Goal: Find specific page/section: Find specific page/section

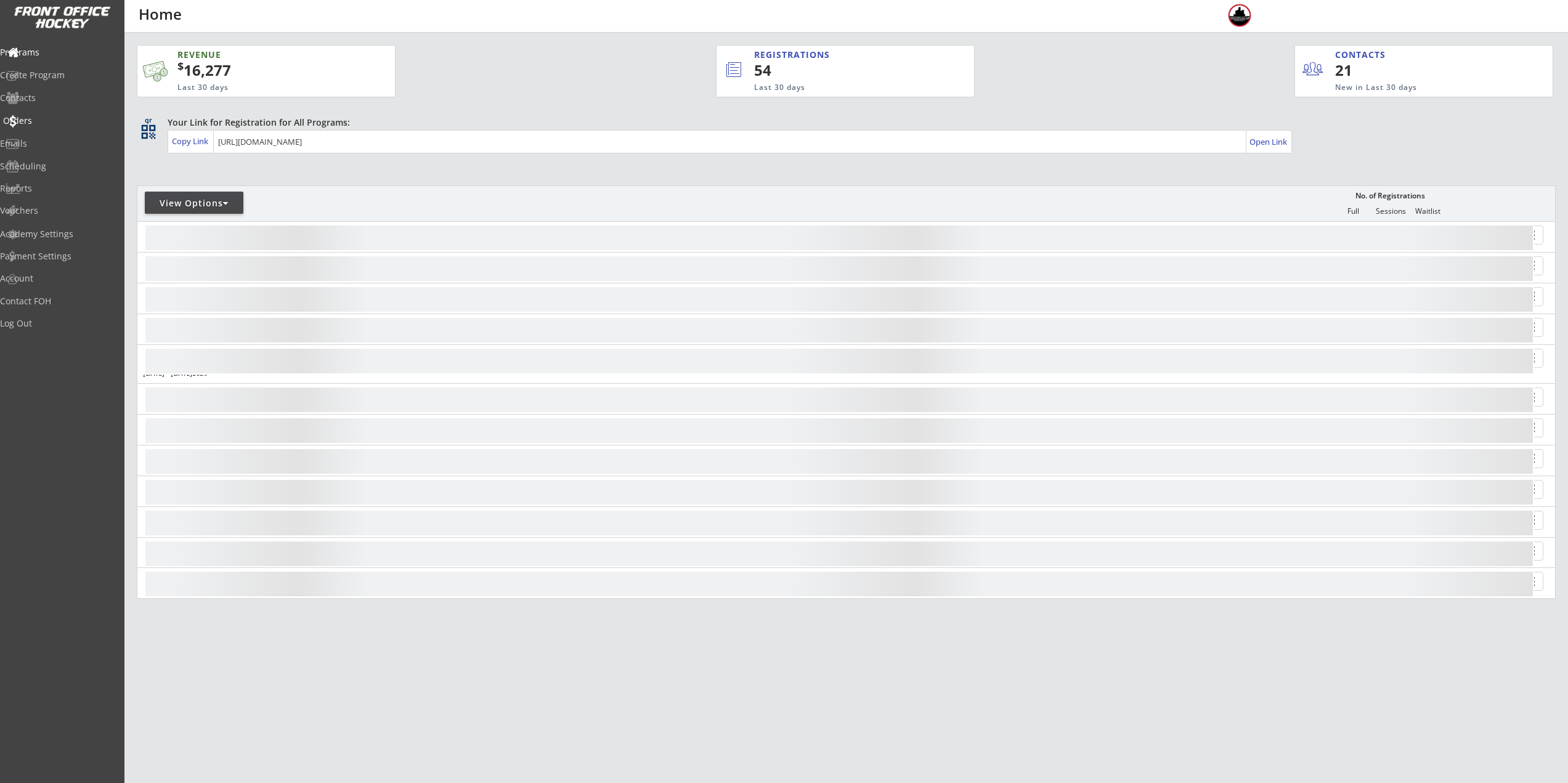
click at [39, 124] on div "Orders" at bounding box center [58, 120] width 111 height 9
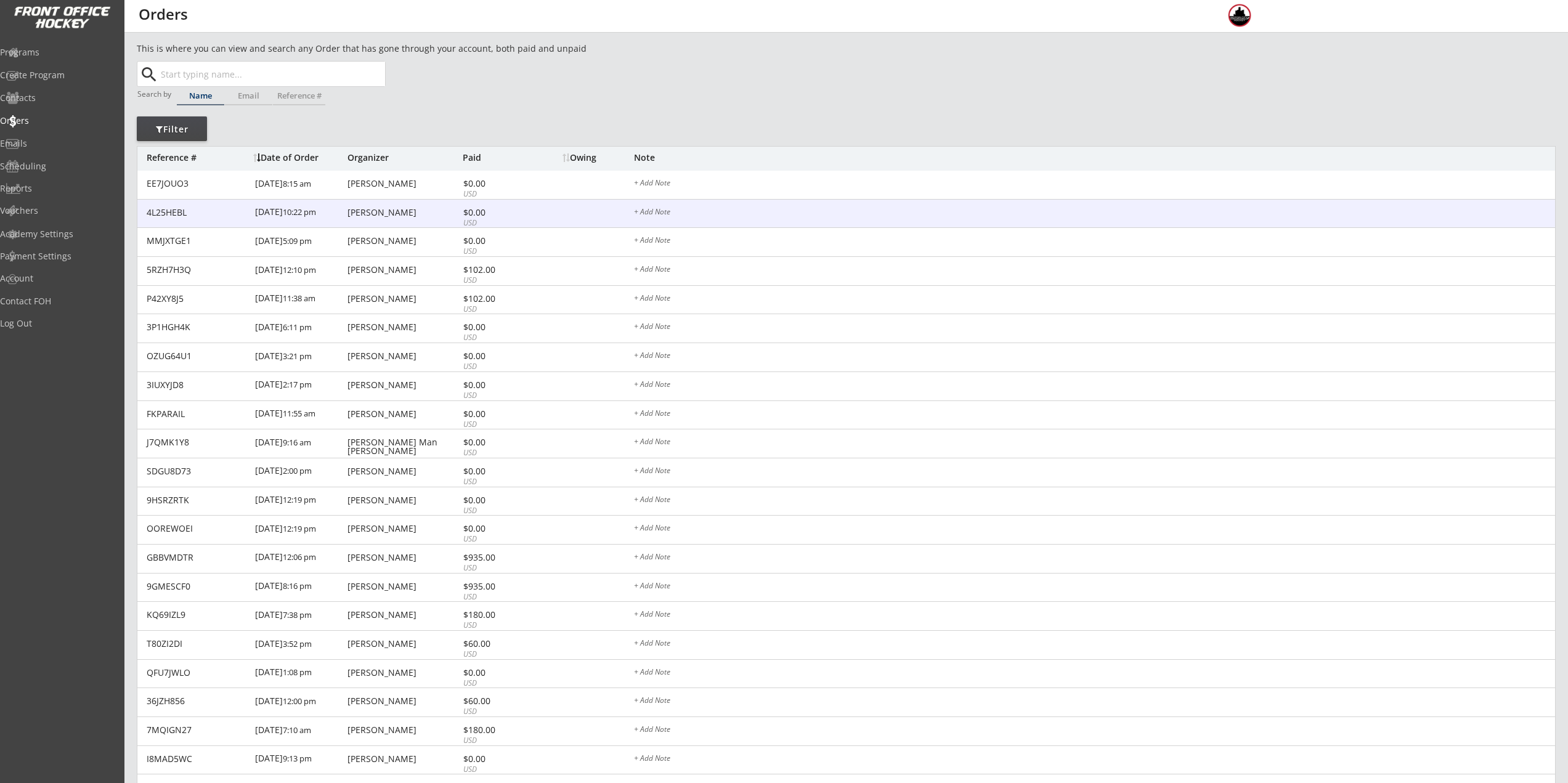
click at [343, 217] on div "9/23/25 10:22 pm" at bounding box center [300, 213] width 89 height 28
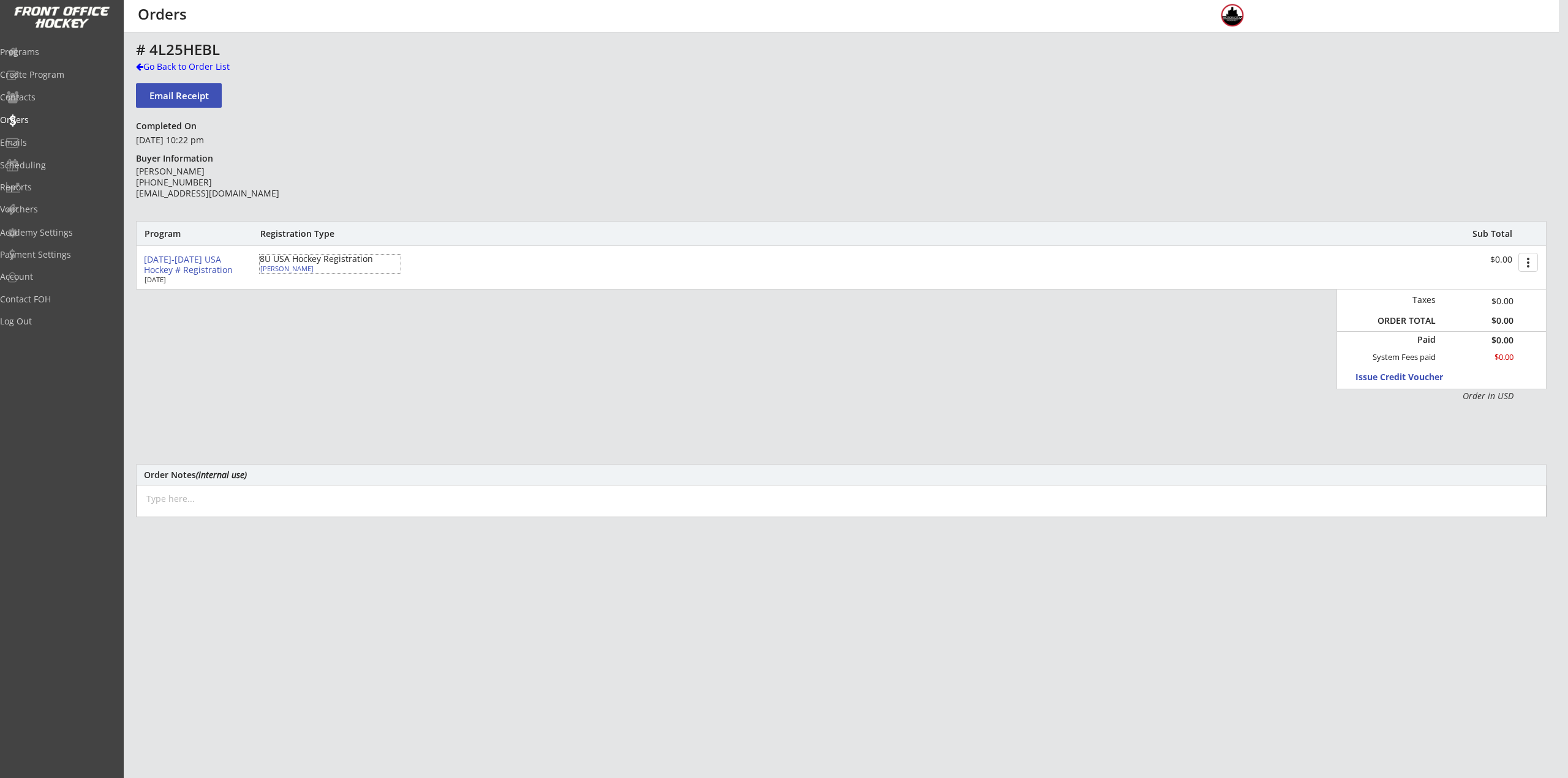
click at [275, 271] on div "Oliver Borg" at bounding box center [328, 269] width 136 height 7
select select ""Youth S/M""
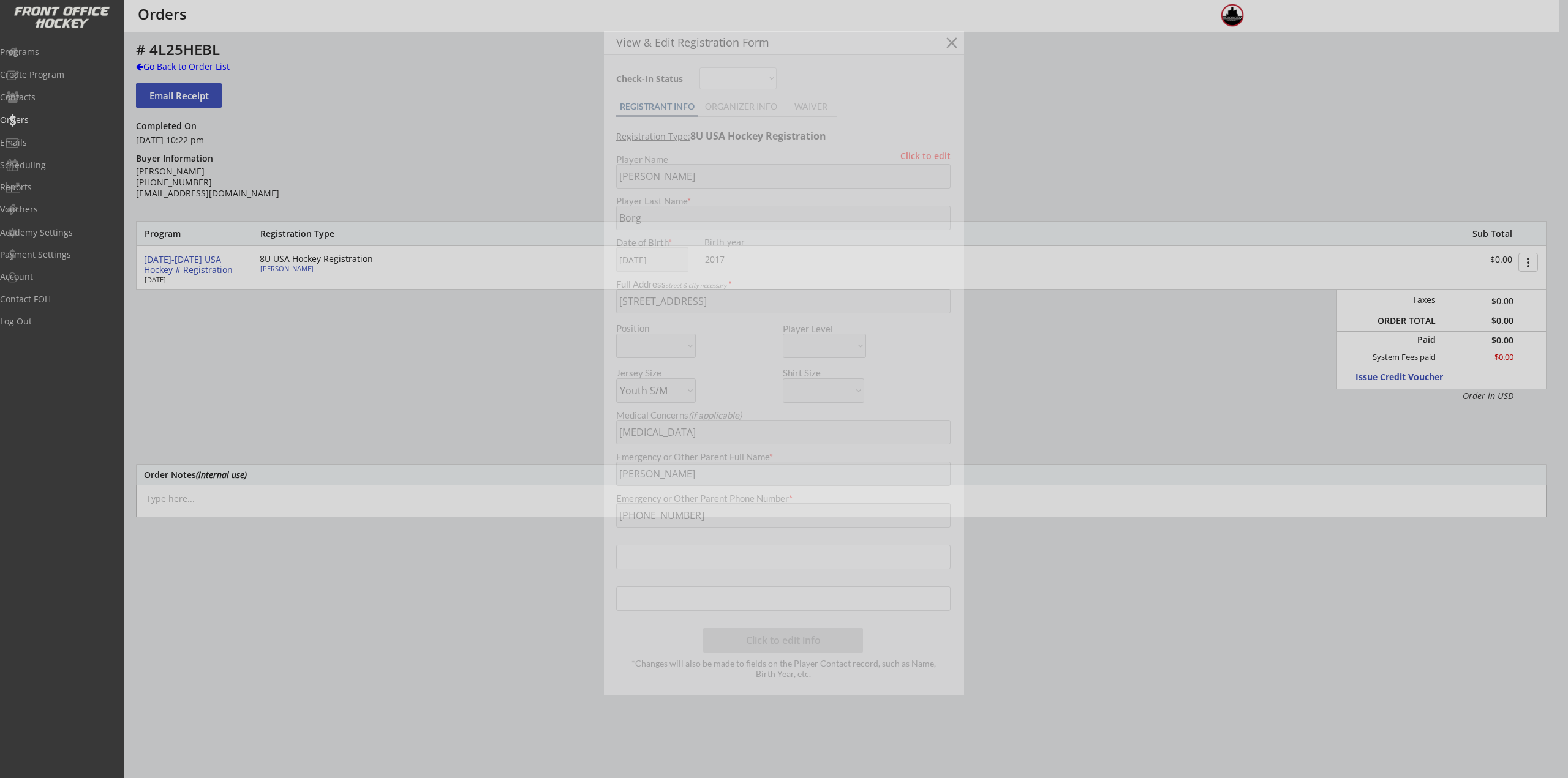
type input "06/06/2017"
type input "266602491BORGO"
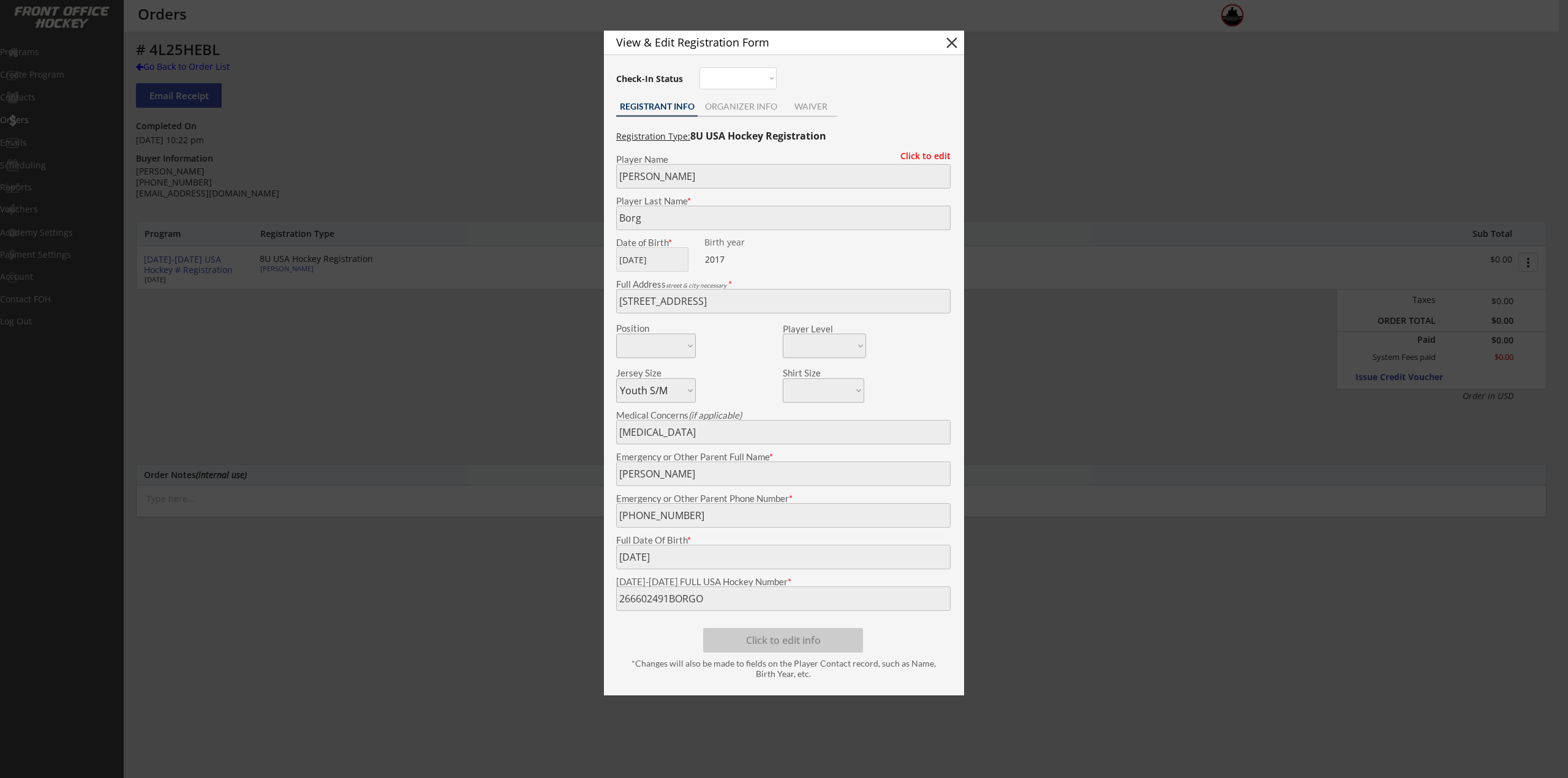
click at [537, 584] on body "REVENUE $ 16,277 Last 30 days REGISTRATIONS 54 Last 30 days CONTACTS 21 New in …" at bounding box center [784, 389] width 1568 height 778
click at [954, 47] on button "close" at bounding box center [952, 43] width 18 height 18
select select ""PLACEHOLDER_1427118222253""
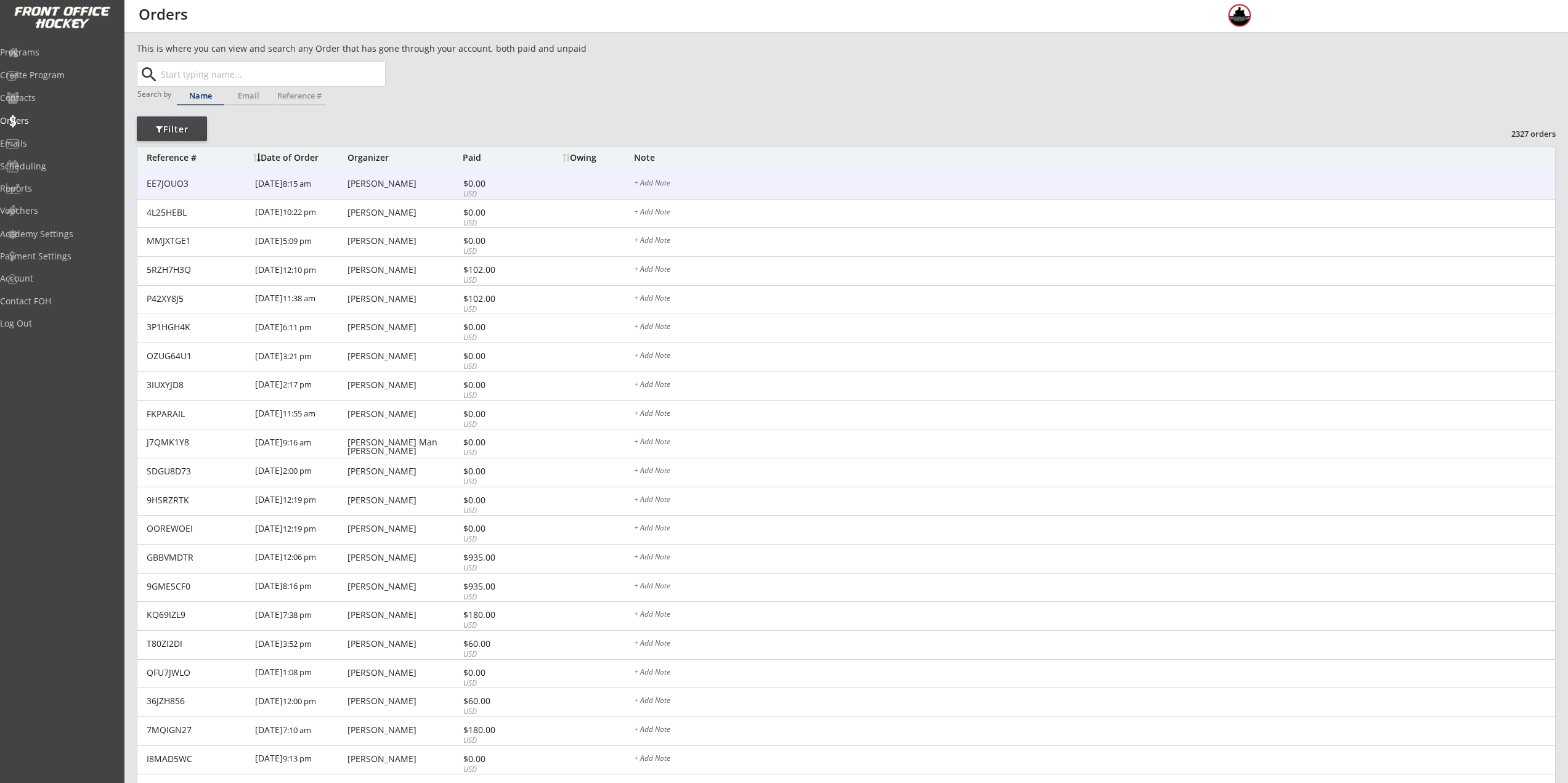
click at [436, 192] on div "EE7JOUO3 9/24/25 8:15 am Lindsey Rapp $0.00 USD + Add Note" at bounding box center [846, 185] width 1418 height 29
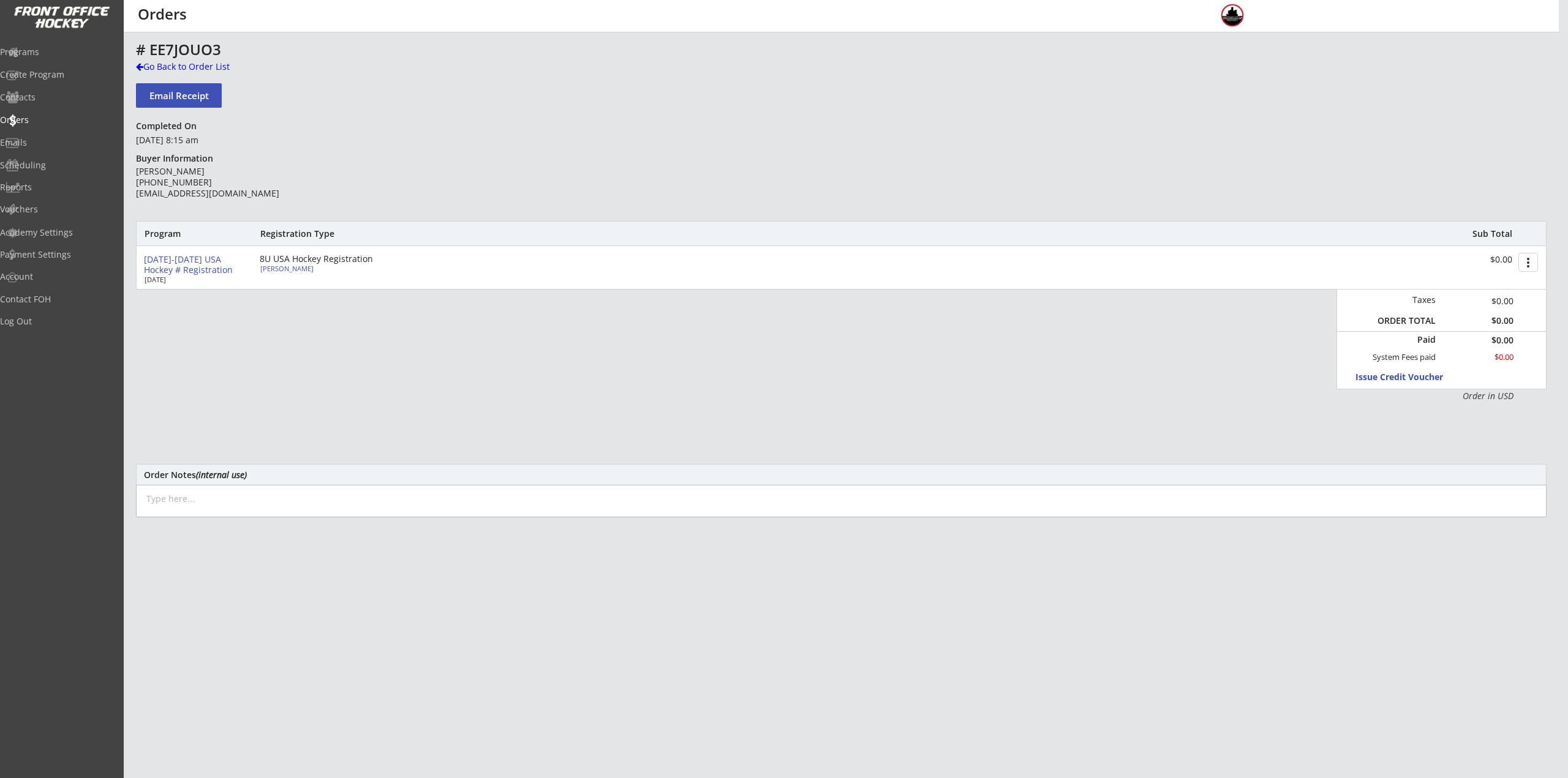
click at [269, 271] on div "2025-2026 USA Hockey # Registration Dec 31, 2025 8U USA Hockey Registration Jul…" at bounding box center [841, 267] width 1409 height 43
click at [269, 271] on div "Julien Rapp" at bounding box center [328, 269] width 136 height 7
type input "Julien"
type input "Rapp"
type input "10/16/2018"
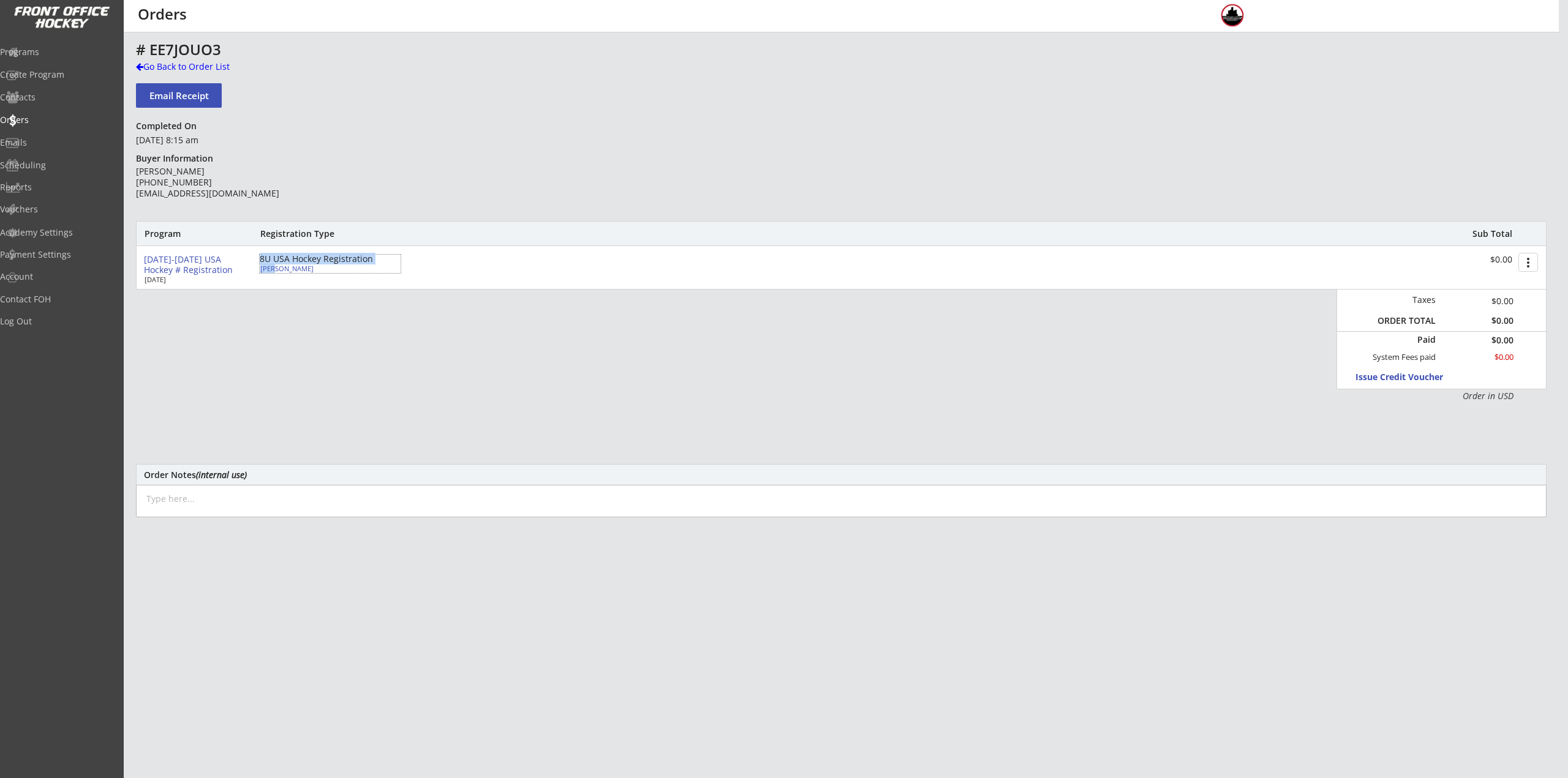
type input "4105 Lakeridge Ln, Bloomfield Hills, MI 48302, USA"
select select ""Youth S/M""
type input "Lindsey Lankowsky"
type input "(248) 891-2797"
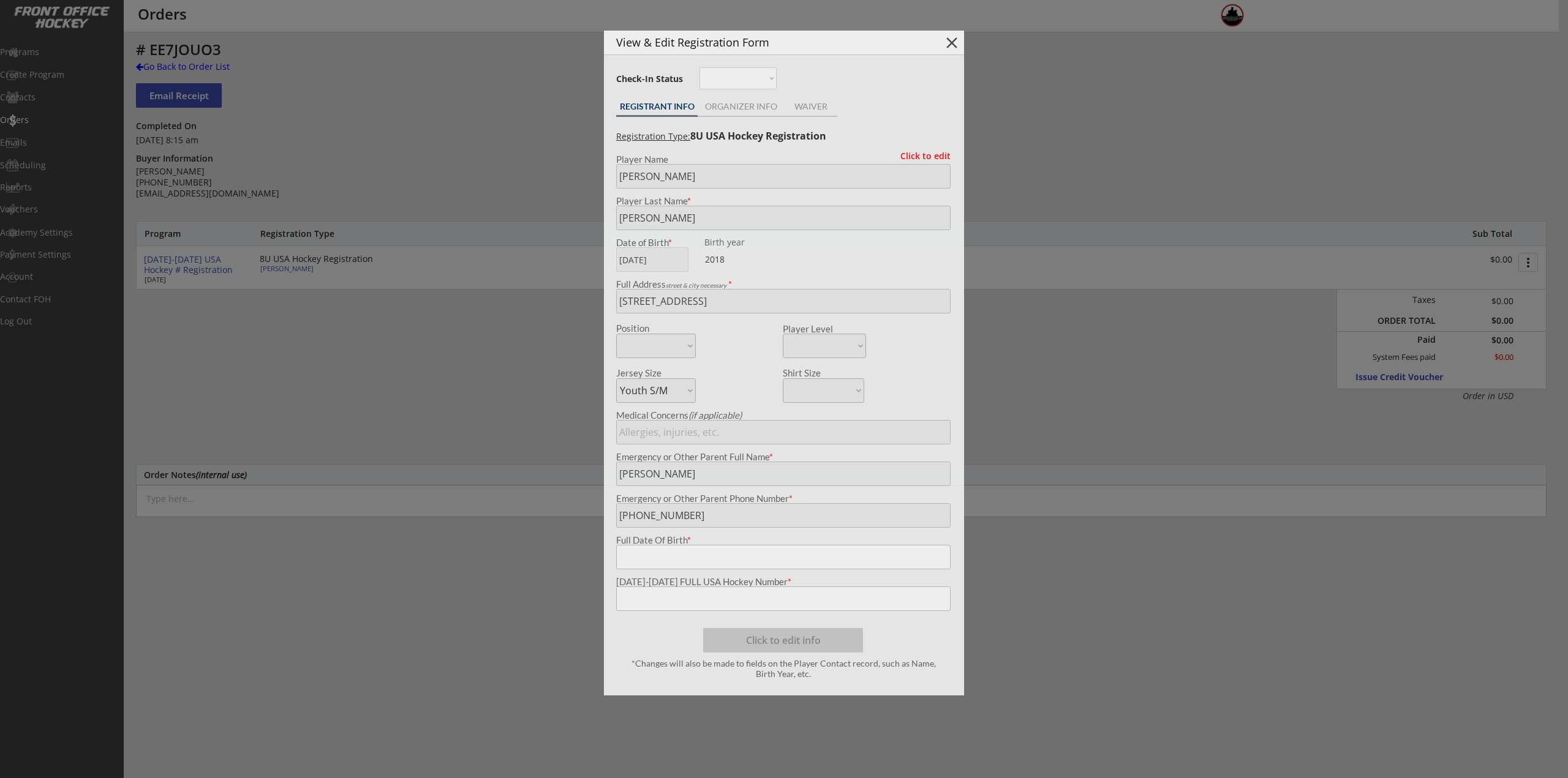
type input "10/16/2018"
type input "267600119RAPPJ"
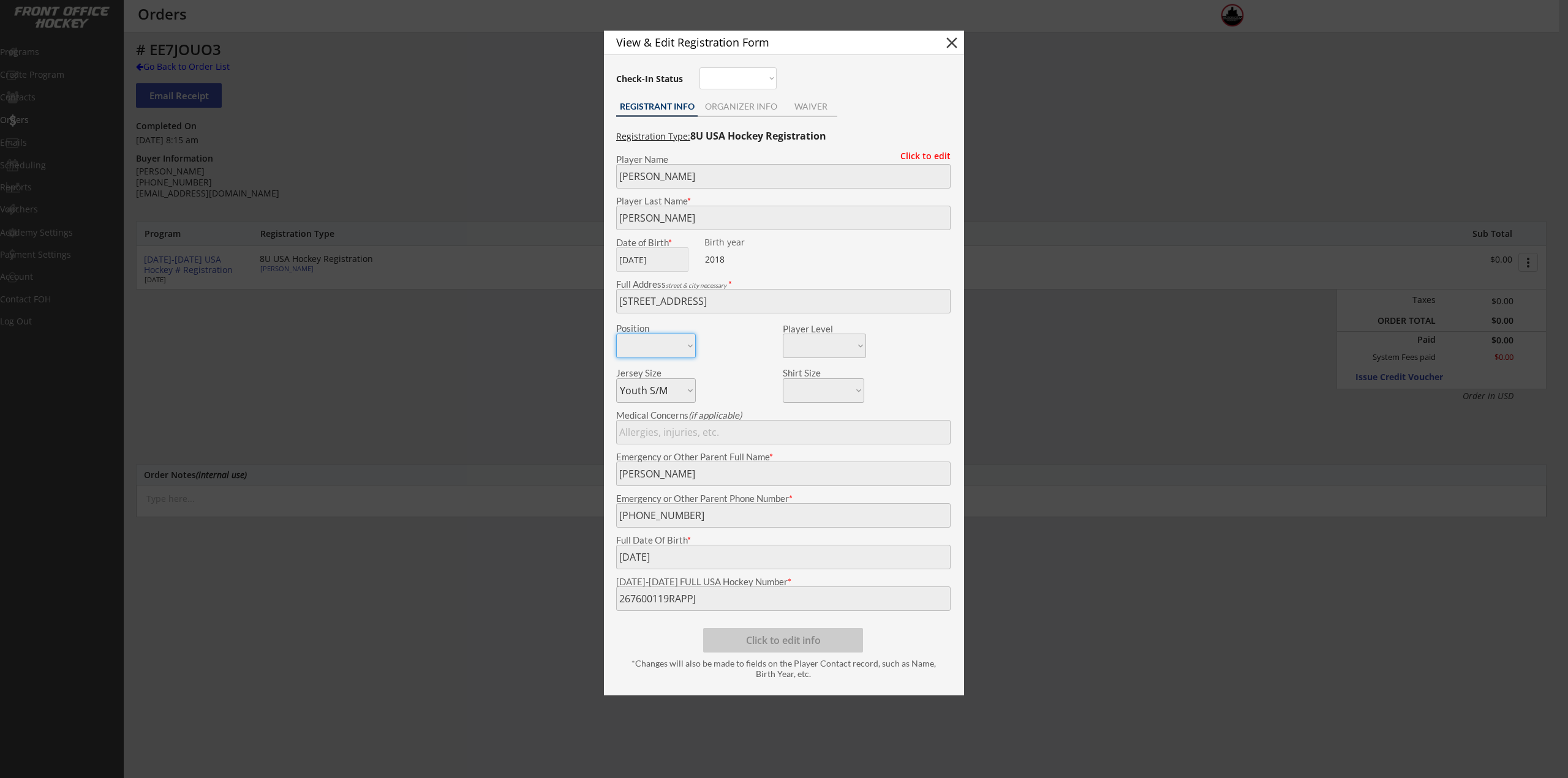
click at [567, 601] on body "REVENUE $ 16,277 Last 30 days REGISTRATIONS 54 Last 30 days CONTACTS 21 New in …" at bounding box center [784, 389] width 1568 height 778
click at [959, 41] on button "close" at bounding box center [952, 43] width 18 height 18
select select ""PLACEHOLDER_1427118222253""
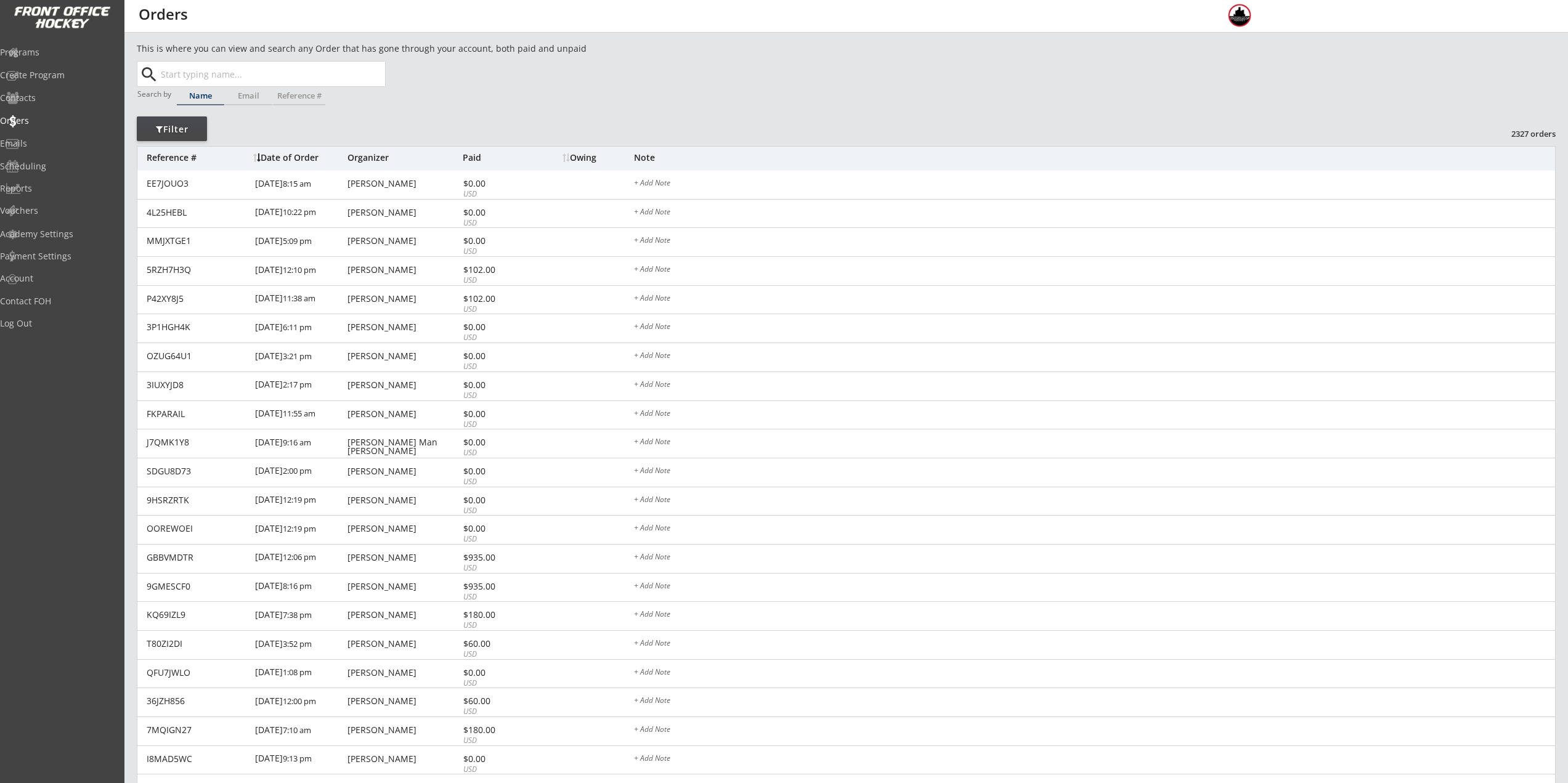
click at [720, 112] on div "This is where you can view and search any Order that has gone through your acco…" at bounding box center [846, 470] width 1419 height 856
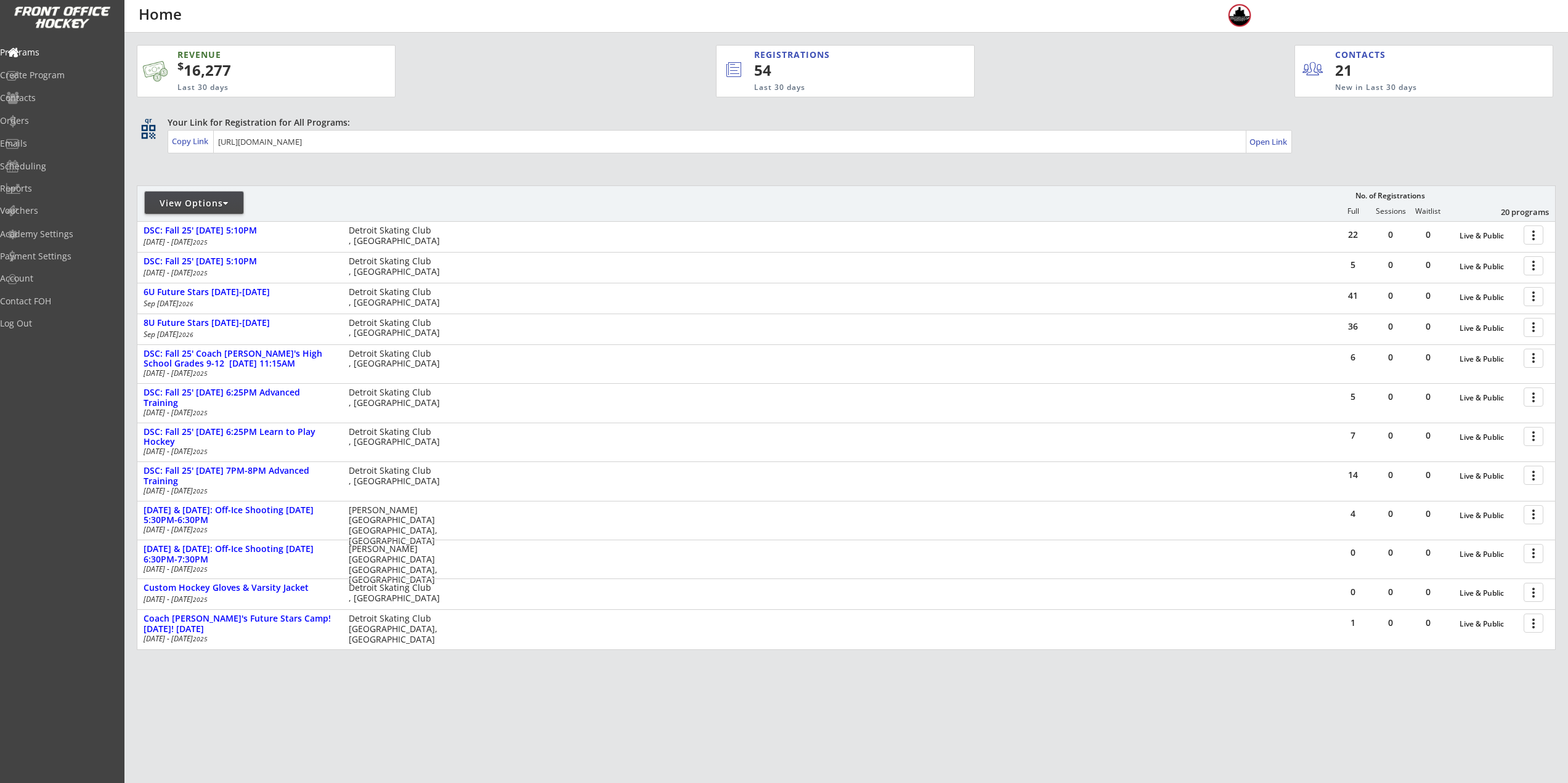
click at [224, 200] on div "View Options" at bounding box center [194, 203] width 98 height 12
select select ""Upcoming Programs""
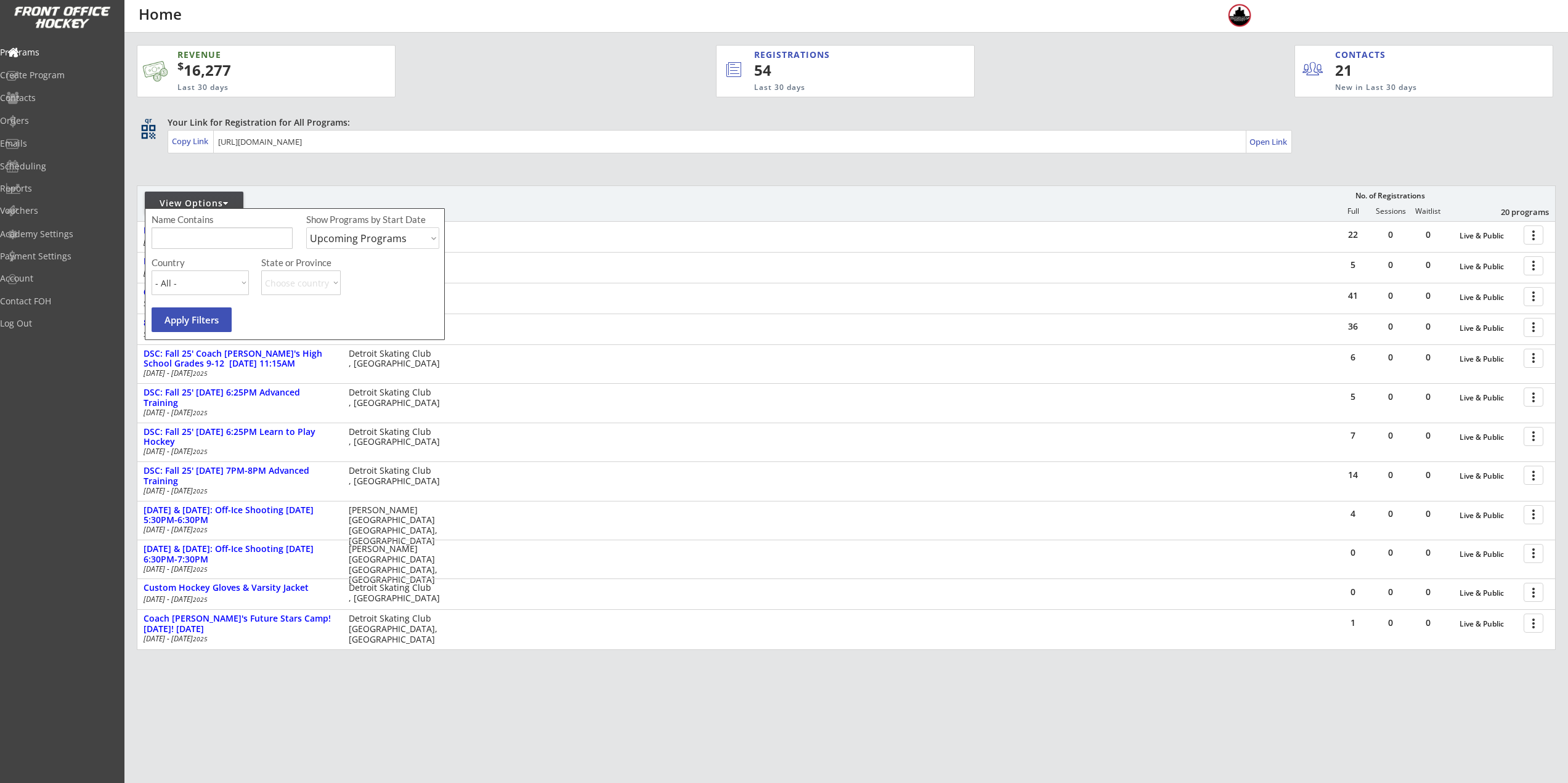
click at [231, 227] on input "input" at bounding box center [222, 238] width 141 height 22
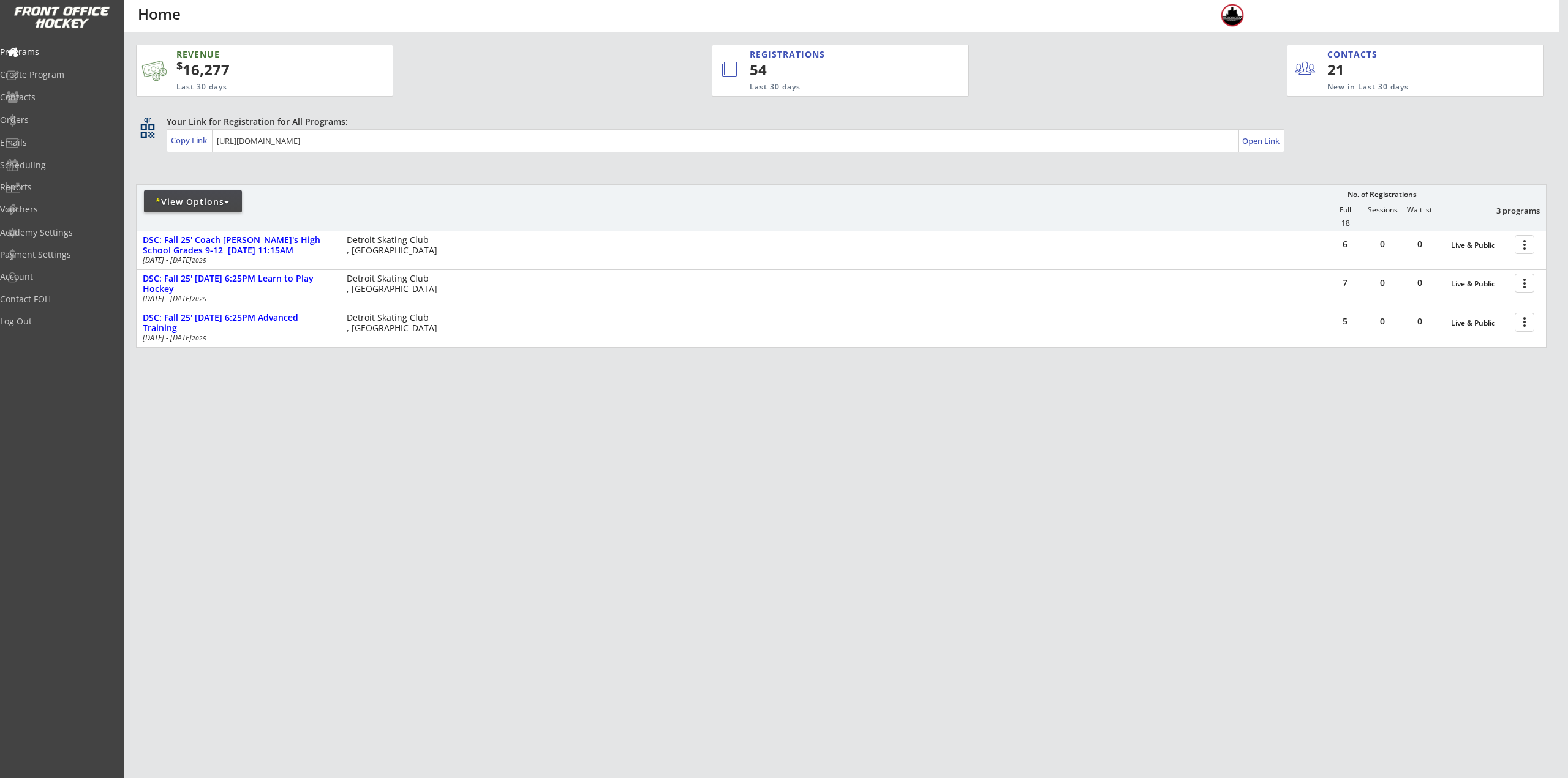
click at [205, 207] on div "* View Options" at bounding box center [193, 202] width 98 height 12
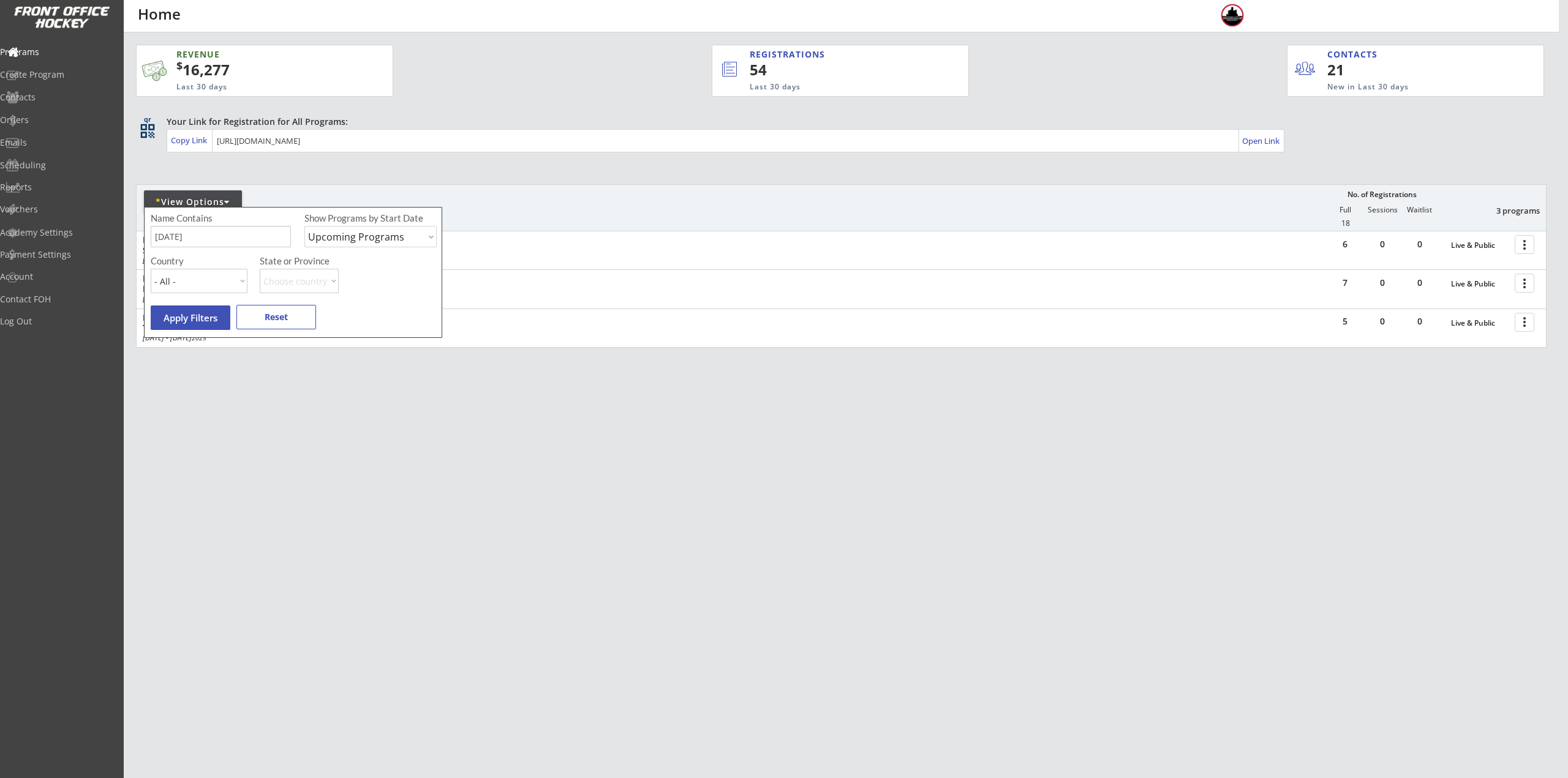
drag, startPoint x: 219, startPoint y: 237, endPoint x: 70, endPoint y: 226, distance: 149.4
click at [104, 230] on body "REVENUE $ 16,277 Last 30 days REGISTRATIONS 54 Last 30 days CONTACTS 21 New in …" at bounding box center [784, 389] width 1568 height 778
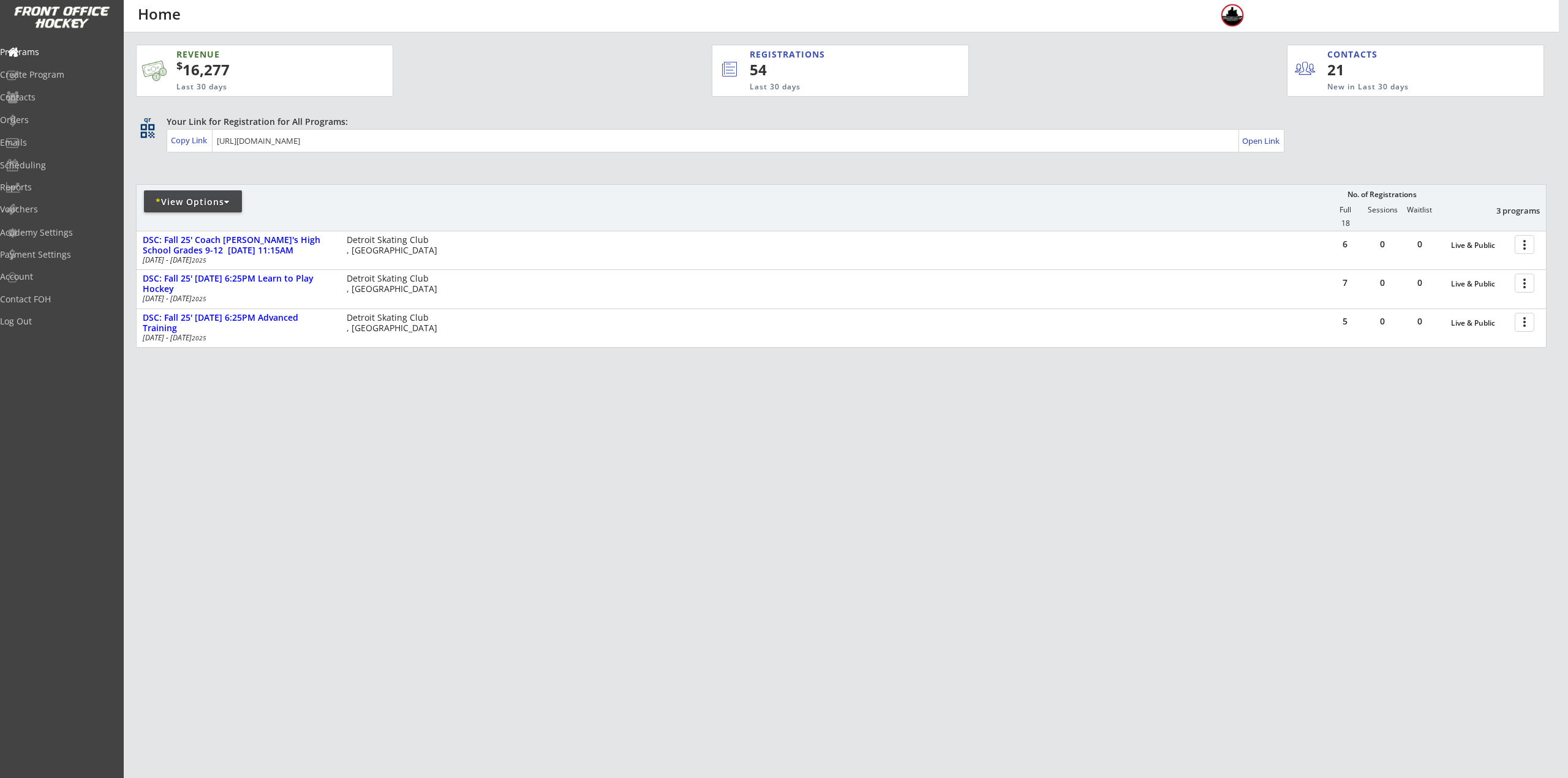
click at [170, 209] on div "* View Options" at bounding box center [193, 202] width 98 height 22
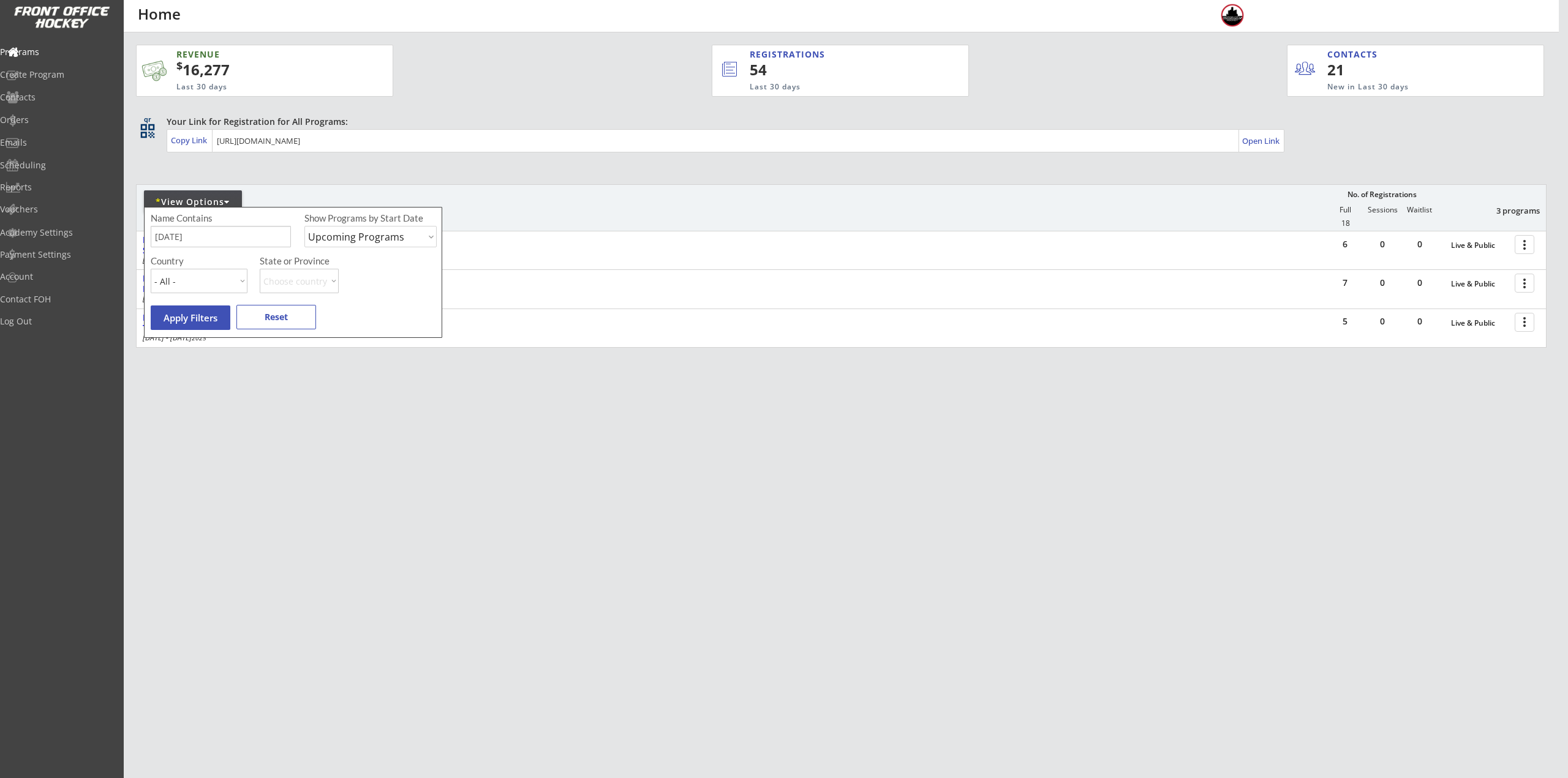
click at [215, 248] on div "Name Contains Show Programs by Start Date Upcoming Programs Past Programs Speci…" at bounding box center [295, 233] width 289 height 43
click at [193, 235] on input "input" at bounding box center [220, 236] width 140 height 22
type input "Shooting"
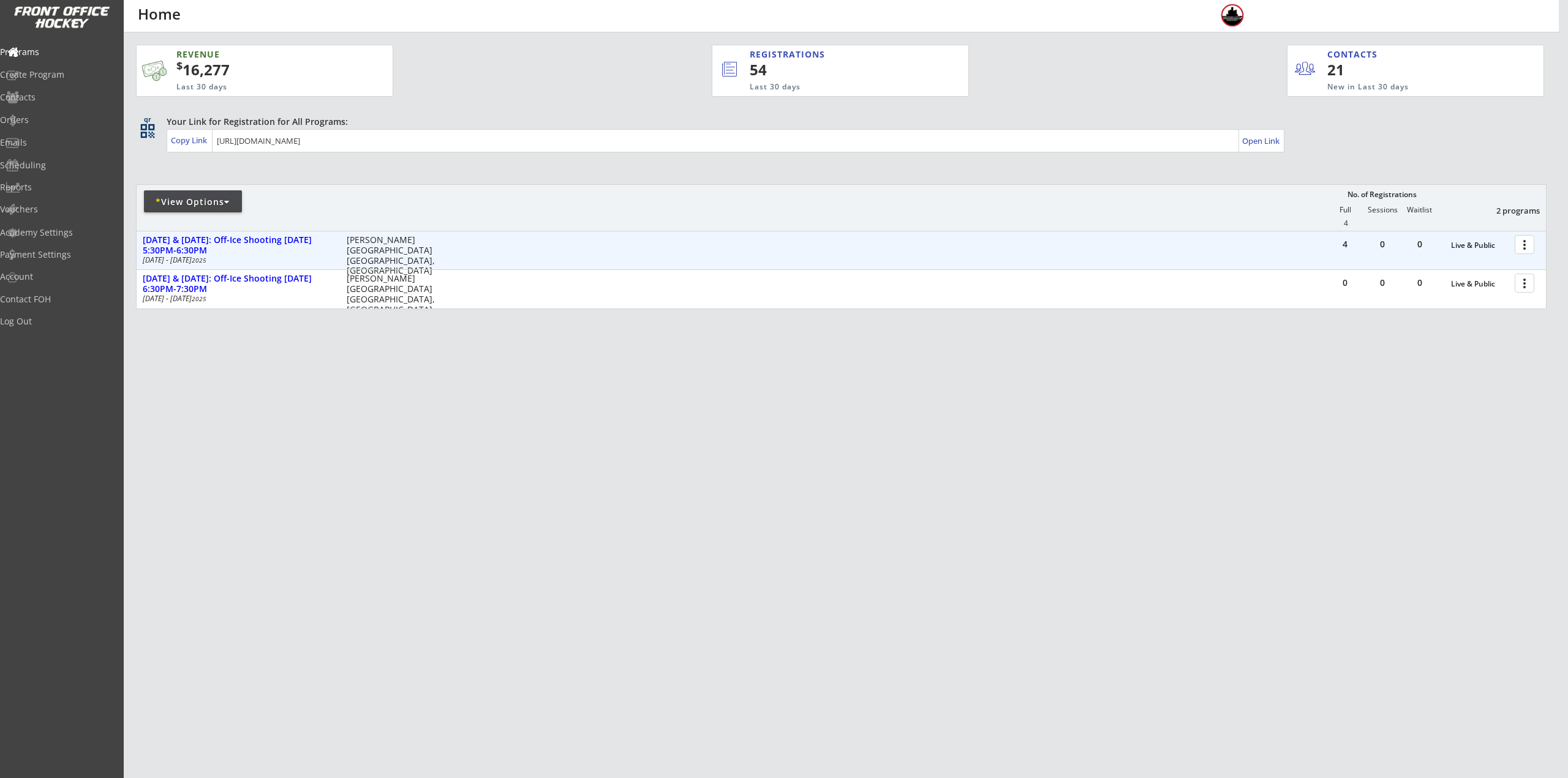
click at [1520, 246] on div at bounding box center [1526, 244] width 22 height 22
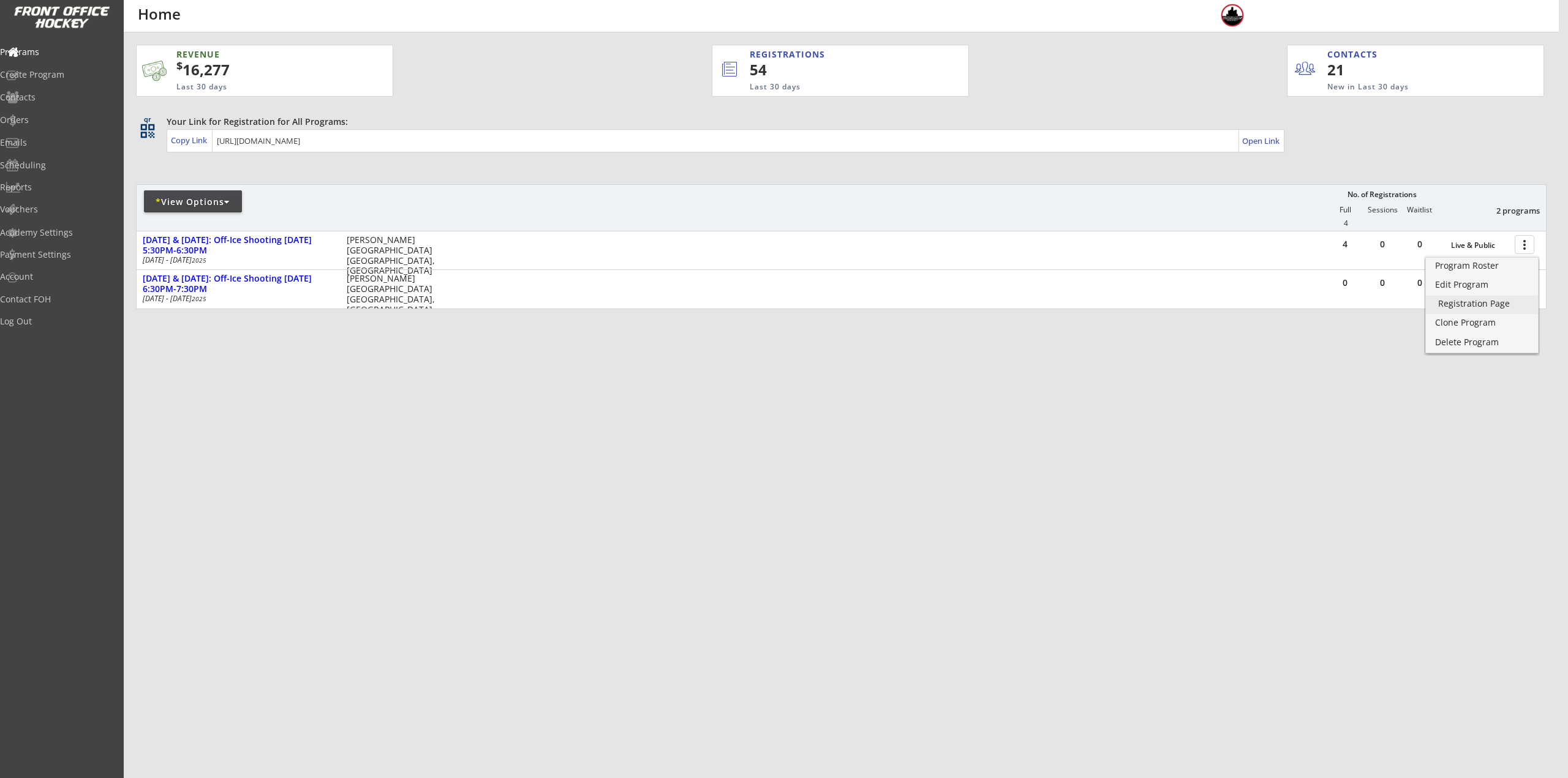
click at [1503, 299] on div "Registration Page" at bounding box center [1481, 303] width 87 height 8
